Goal: Task Accomplishment & Management: Use online tool/utility

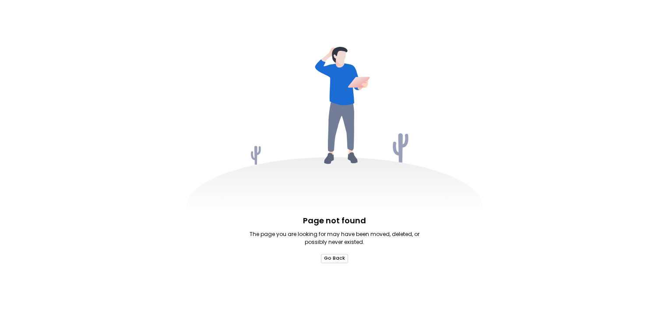
click at [335, 256] on div "Page not found The page you are looking for may have been moved, deleted, or po…" at bounding box center [334, 239] width 175 height 49
click at [338, 261] on button "Go Back" at bounding box center [334, 258] width 27 height 9
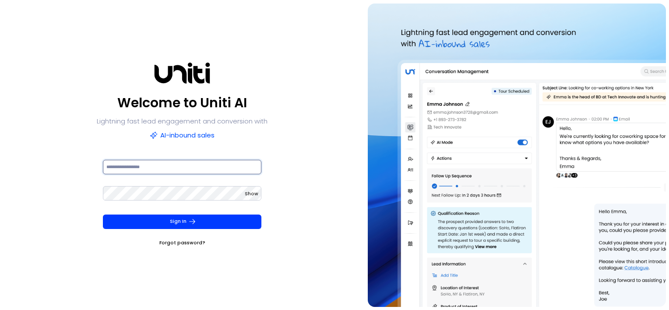
type input "**********"
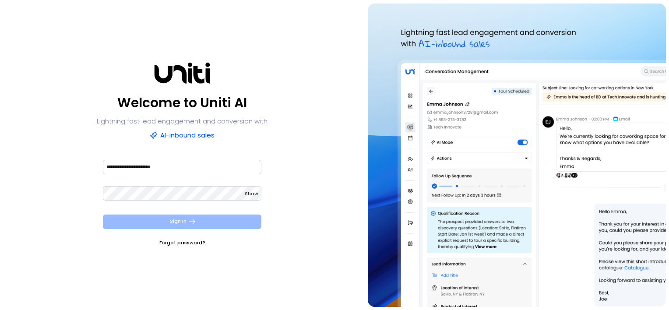
click at [160, 219] on button "Sign In" at bounding box center [182, 222] width 159 height 14
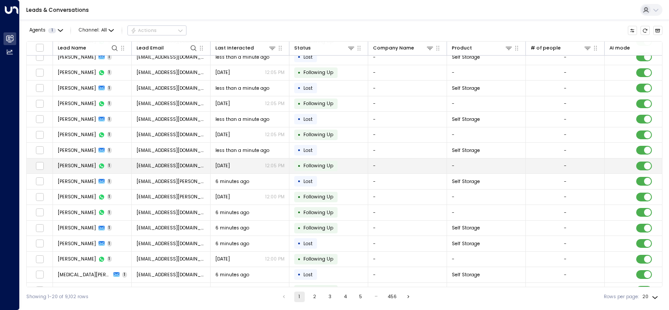
scroll to position [79, 0]
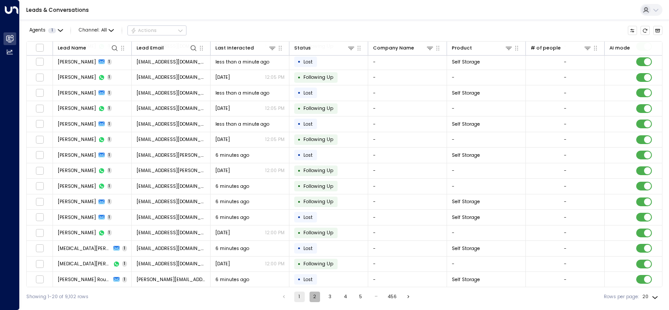
click at [315, 297] on button "2" at bounding box center [315, 297] width 11 height 11
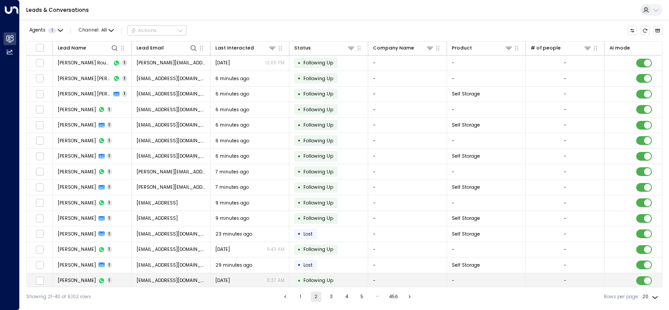
scroll to position [79, 0]
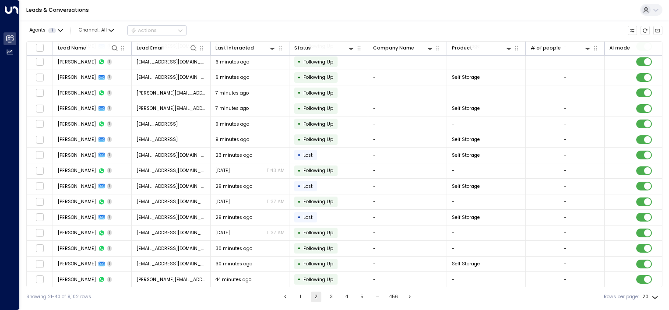
click at [331, 296] on button "3" at bounding box center [331, 297] width 11 height 11
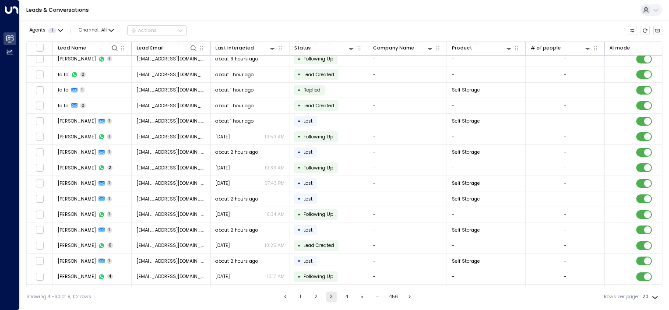
scroll to position [79, 0]
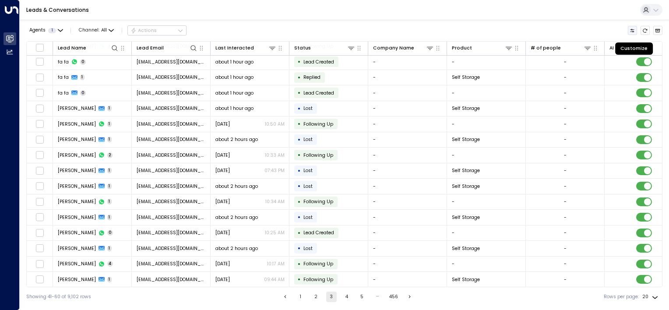
click at [635, 31] on icon "Customize" at bounding box center [632, 30] width 5 height 5
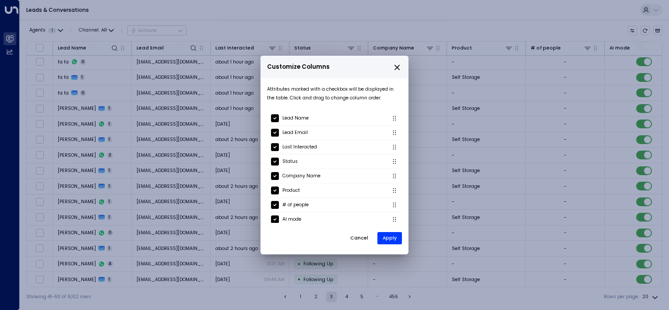
click at [388, 72] on p "Customize Columns" at bounding box center [334, 67] width 135 height 13
click at [388, 68] on p "Customize Columns" at bounding box center [334, 67] width 135 height 13
click at [394, 69] on icon "close" at bounding box center [397, 68] width 8 height 8
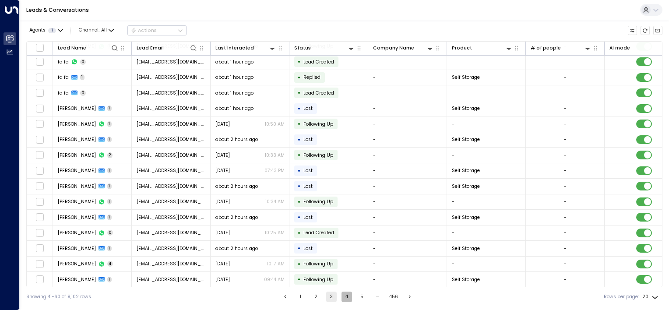
click at [346, 297] on button "4" at bounding box center [347, 297] width 11 height 11
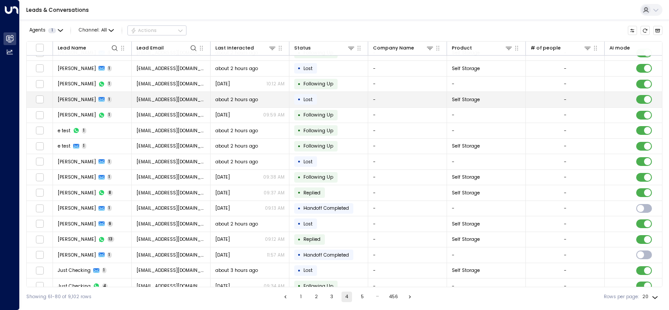
scroll to position [79, 0]
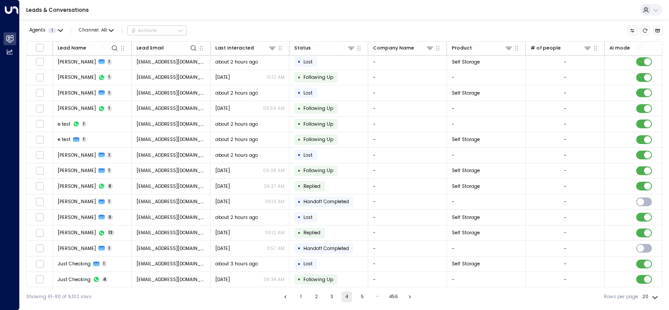
click at [359, 296] on button "5" at bounding box center [362, 297] width 11 height 11
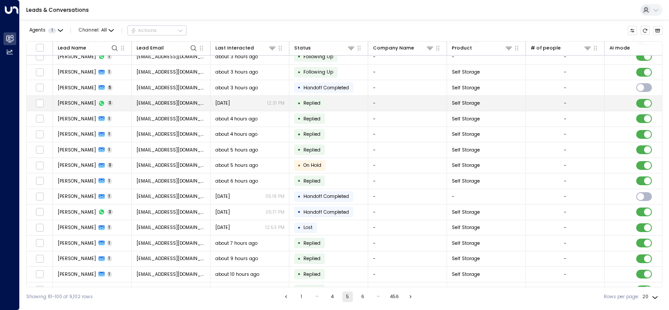
scroll to position [79, 0]
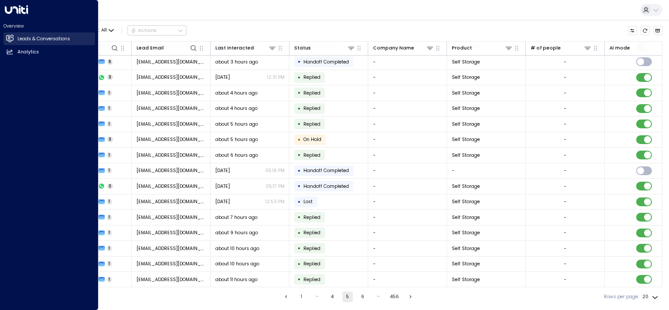
click at [33, 36] on h2 "Leads & Conversations" at bounding box center [44, 38] width 53 height 7
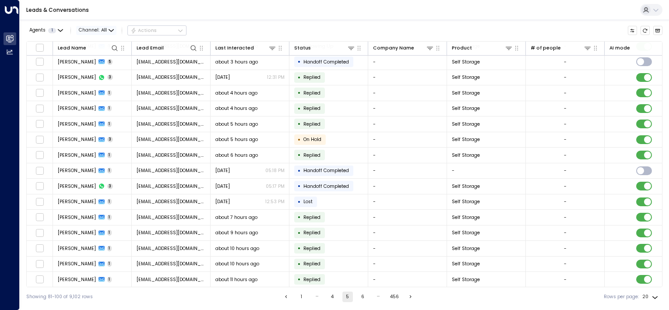
click at [107, 30] on span "Channel: All" at bounding box center [96, 30] width 40 height 9
click at [95, 81] on span "Voice" at bounding box center [92, 79] width 14 height 7
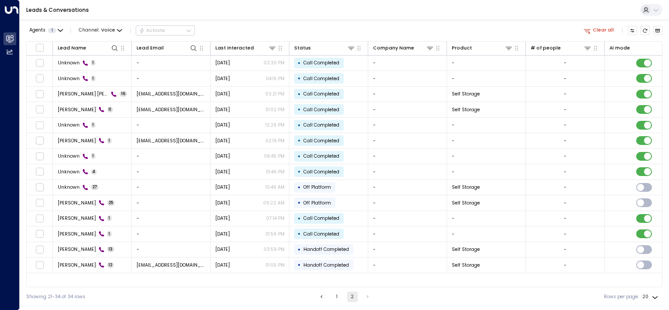
click at [335, 292] on button "1" at bounding box center [337, 297] width 11 height 11
